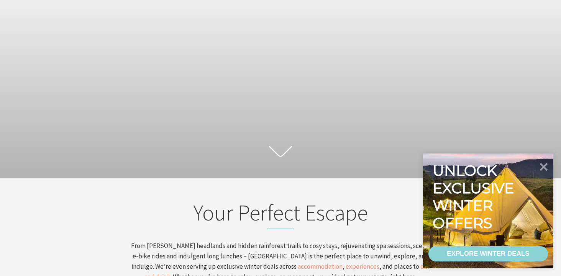
scroll to position [115, 556]
click at [548, 168] on icon at bounding box center [544, 167] width 18 height 18
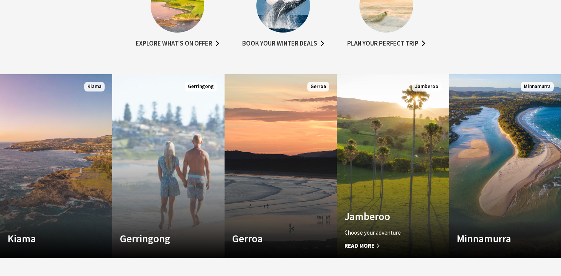
scroll to position [464, 0]
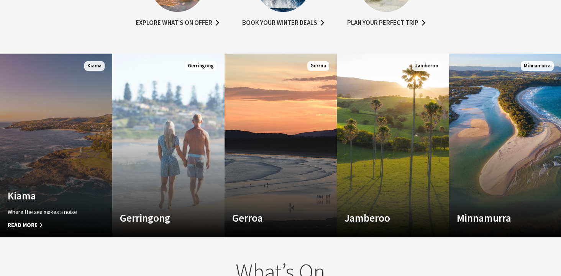
click at [63, 186] on link "Custom Image Used Kiama Where the sea makes a noise Read More Kiama" at bounding box center [56, 146] width 112 height 184
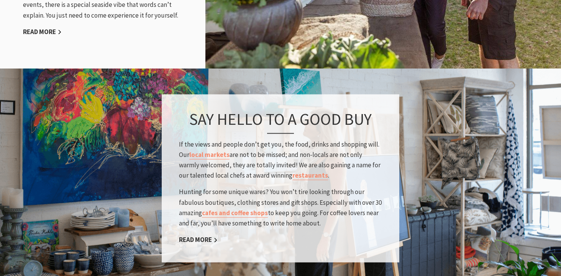
scroll to position [1100, 0]
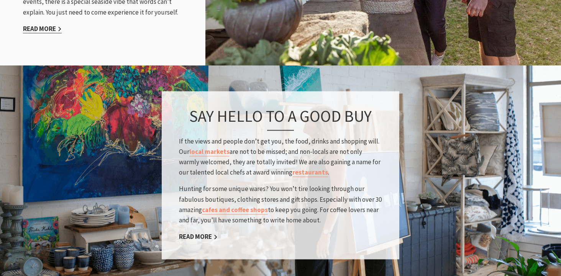
click at [37, 25] on link "Read More" at bounding box center [42, 29] width 39 height 9
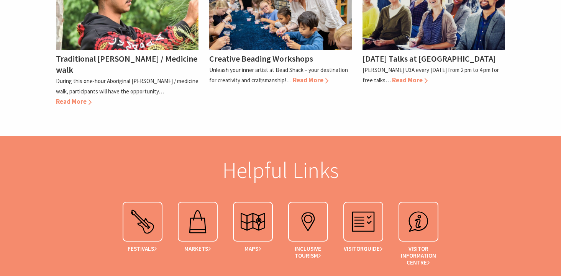
scroll to position [2623, 0]
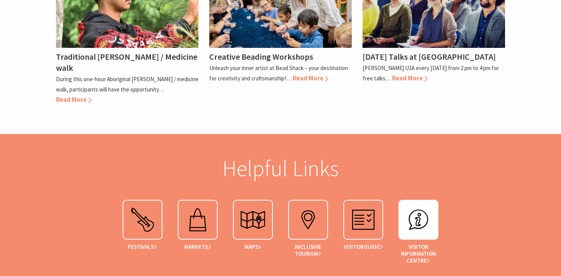
click at [419, 205] on img at bounding box center [418, 220] width 31 height 31
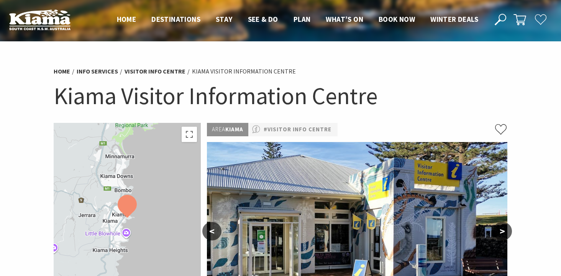
click at [172, 206] on div at bounding box center [127, 218] width 147 height 191
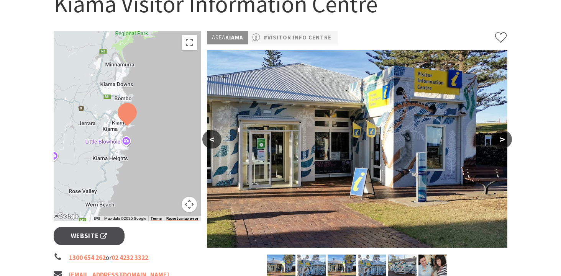
scroll to position [92, 0]
click at [189, 45] on button "Toggle fullscreen view" at bounding box center [189, 42] width 15 height 15
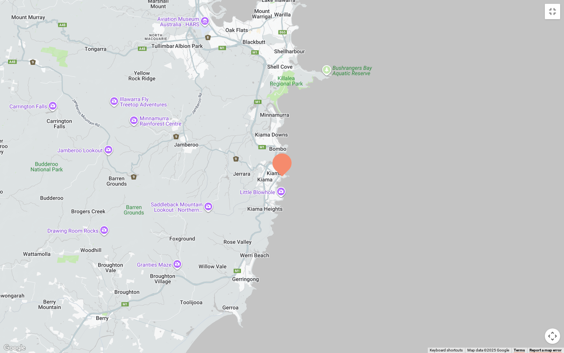
click at [278, 138] on div at bounding box center [282, 176] width 564 height 353
click at [549, 12] on button "Toggle fullscreen view" at bounding box center [552, 11] width 15 height 15
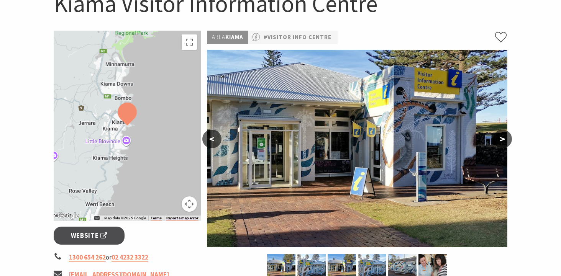
click at [163, 134] on div at bounding box center [127, 126] width 147 height 191
click at [188, 43] on button "Toggle fullscreen view" at bounding box center [189, 42] width 15 height 15
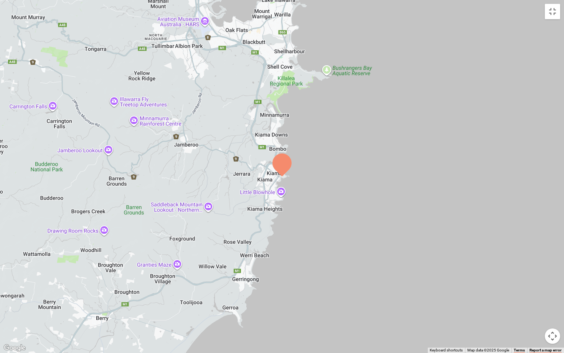
click at [550, 276] on button "Map camera controls" at bounding box center [552, 335] width 15 height 15
click at [531, 276] on button "Zoom out" at bounding box center [532, 335] width 15 height 15
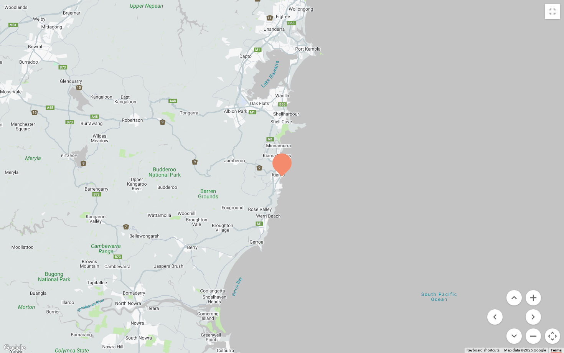
click at [531, 276] on button "Zoom out" at bounding box center [532, 335] width 15 height 15
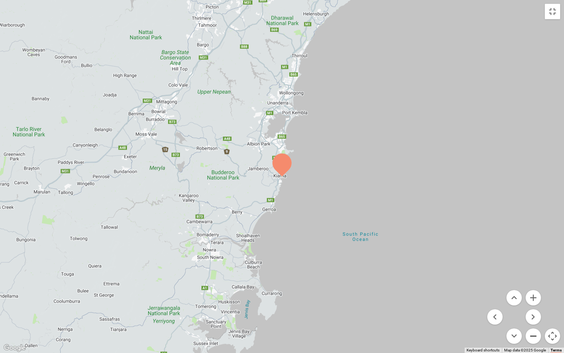
click at [531, 276] on button "Zoom out" at bounding box center [532, 335] width 15 height 15
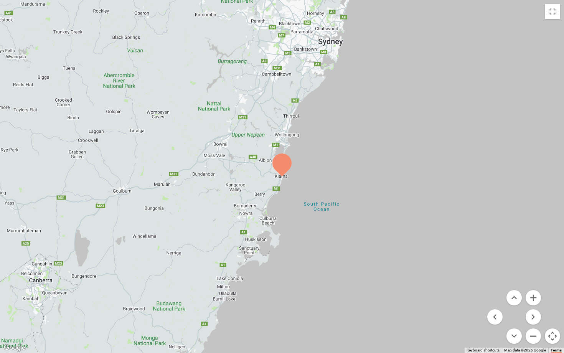
click at [531, 276] on button "Zoom out" at bounding box center [532, 335] width 15 height 15
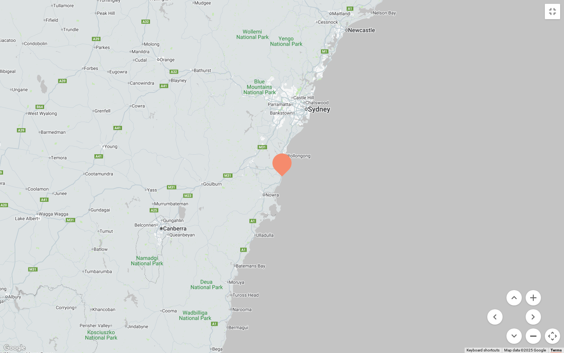
click at [531, 276] on button "Zoom out" at bounding box center [532, 335] width 15 height 15
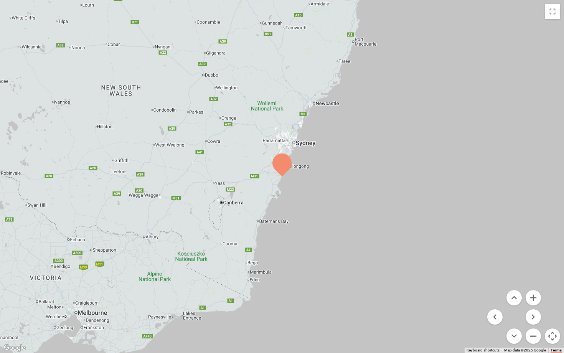
click at [531, 276] on button "Zoom out" at bounding box center [532, 335] width 15 height 15
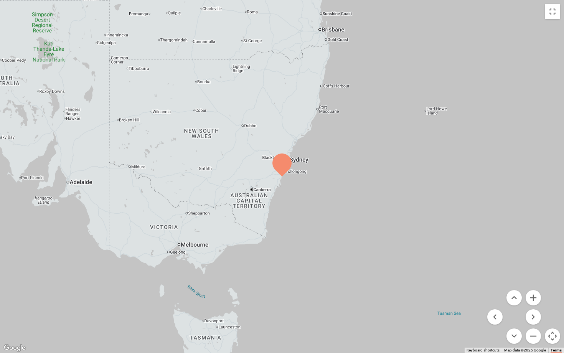
click at [550, 14] on button "Toggle fullscreen view" at bounding box center [552, 11] width 15 height 15
